Goal: Find specific page/section: Find specific page/section

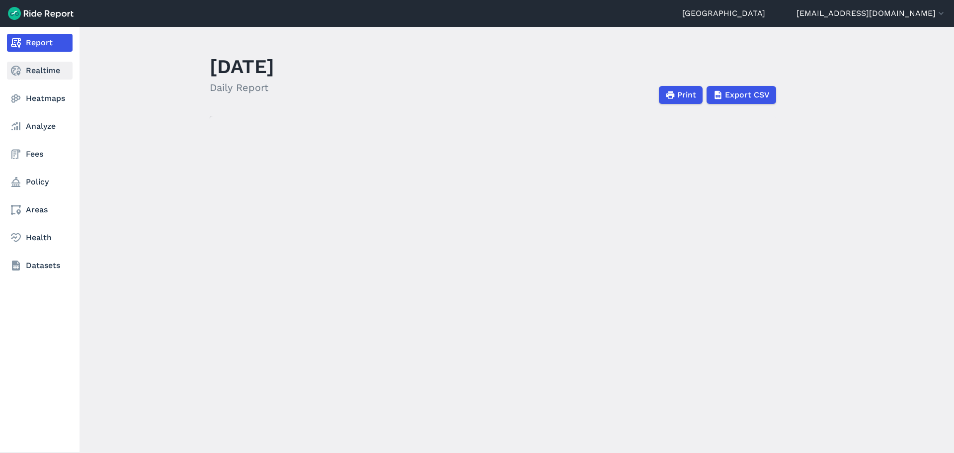
click at [31, 69] on link "Realtime" at bounding box center [40, 71] width 66 height 18
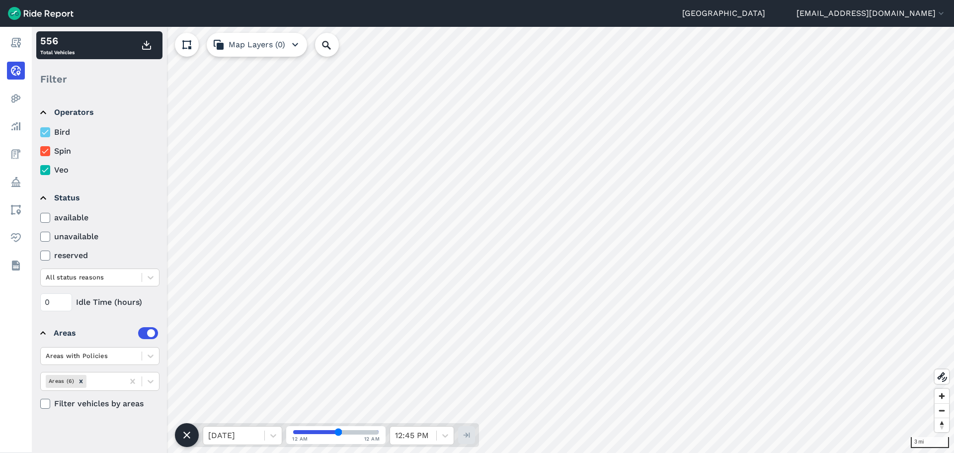
click at [52, 79] on div "Filter" at bounding box center [99, 79] width 126 height 31
click at [78, 47] on div "556 Total Vehicles" at bounding box center [99, 45] width 126 height 28
click at [126, 103] on summary "Operators" at bounding box center [99, 112] width 118 height 28
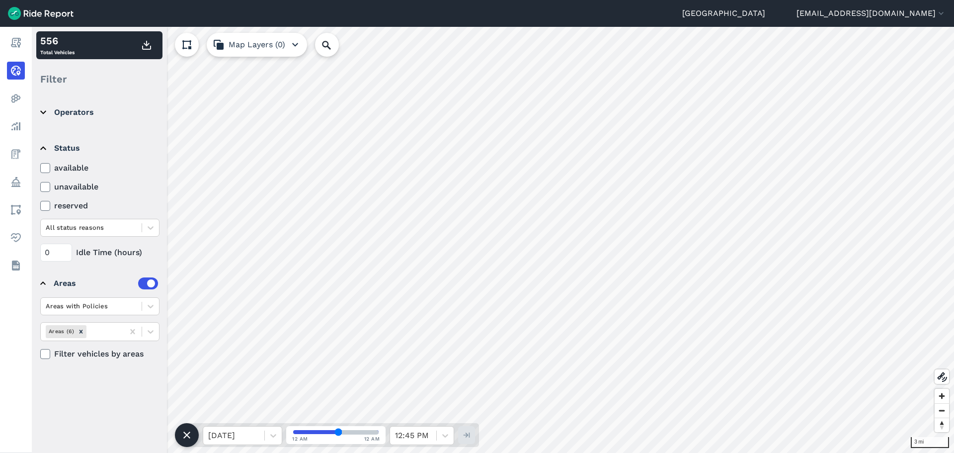
click at [54, 112] on summary "Operators" at bounding box center [99, 112] width 118 height 28
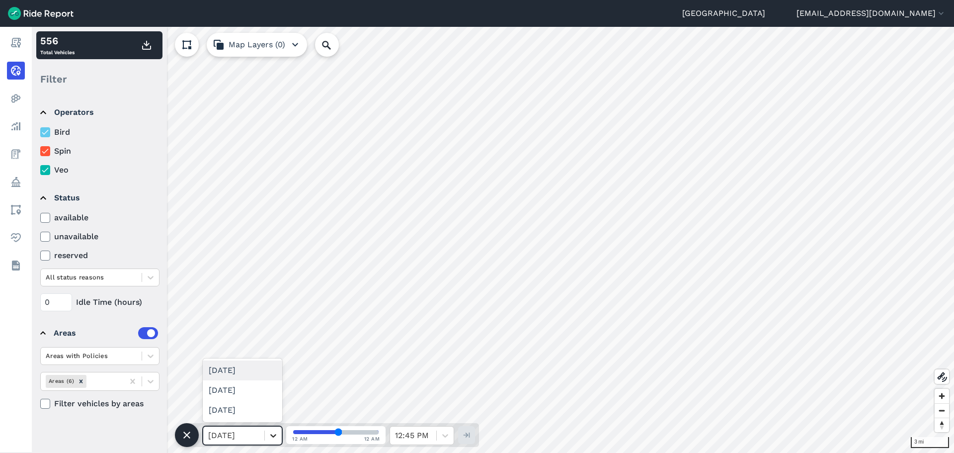
click at [269, 437] on icon at bounding box center [273, 436] width 10 height 10
drag, startPoint x: 67, startPoint y: 74, endPoint x: 61, endPoint y: 75, distance: 6.6
click at [65, 74] on div "Filter" at bounding box center [99, 79] width 126 height 31
click at [59, 76] on div "Filter" at bounding box center [99, 79] width 126 height 31
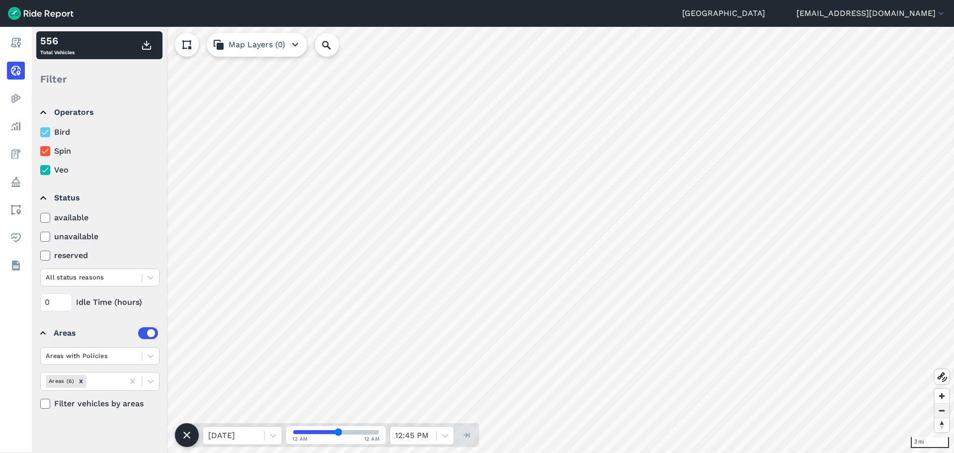
click at [946, 413] on span "Zoom out" at bounding box center [942, 411] width 14 height 14
click at [944, 395] on span "Zoom in" at bounding box center [942, 396] width 14 height 14
click at [363, 43] on input "Search Location or Vehicles" at bounding box center [380, 45] width 130 height 24
